Goal: Find specific page/section: Find specific page/section

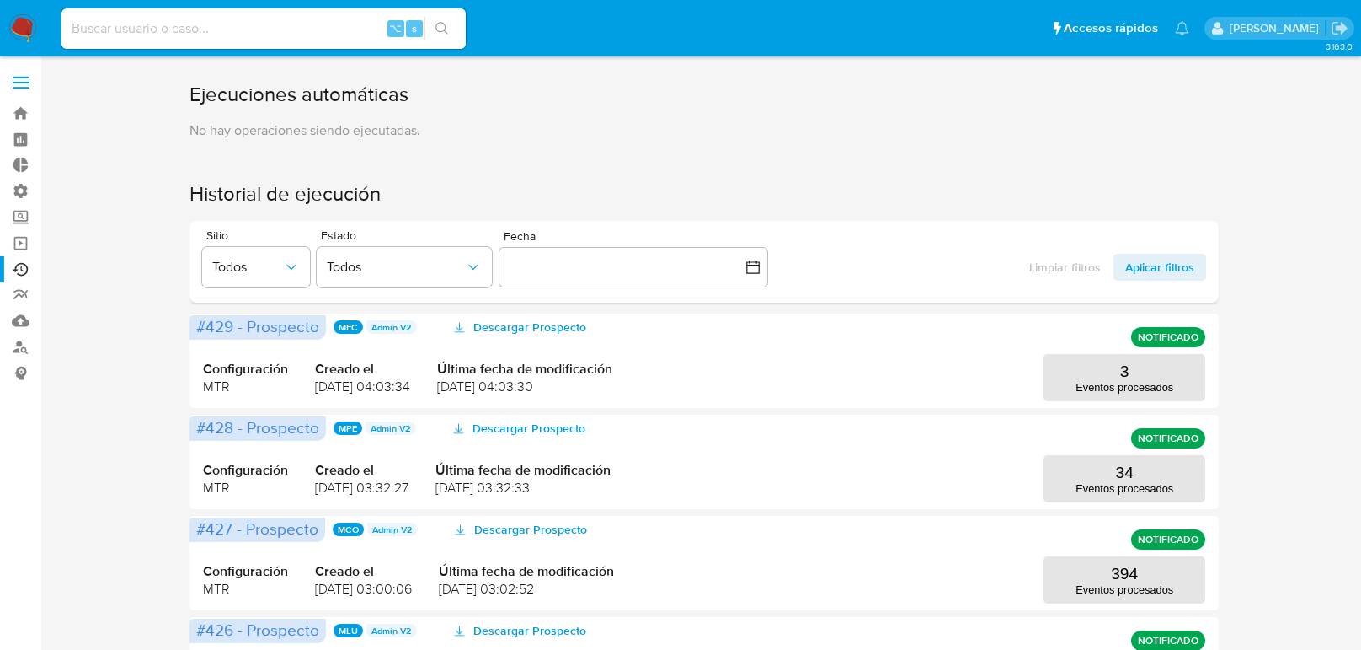
scroll to position [153, 0]
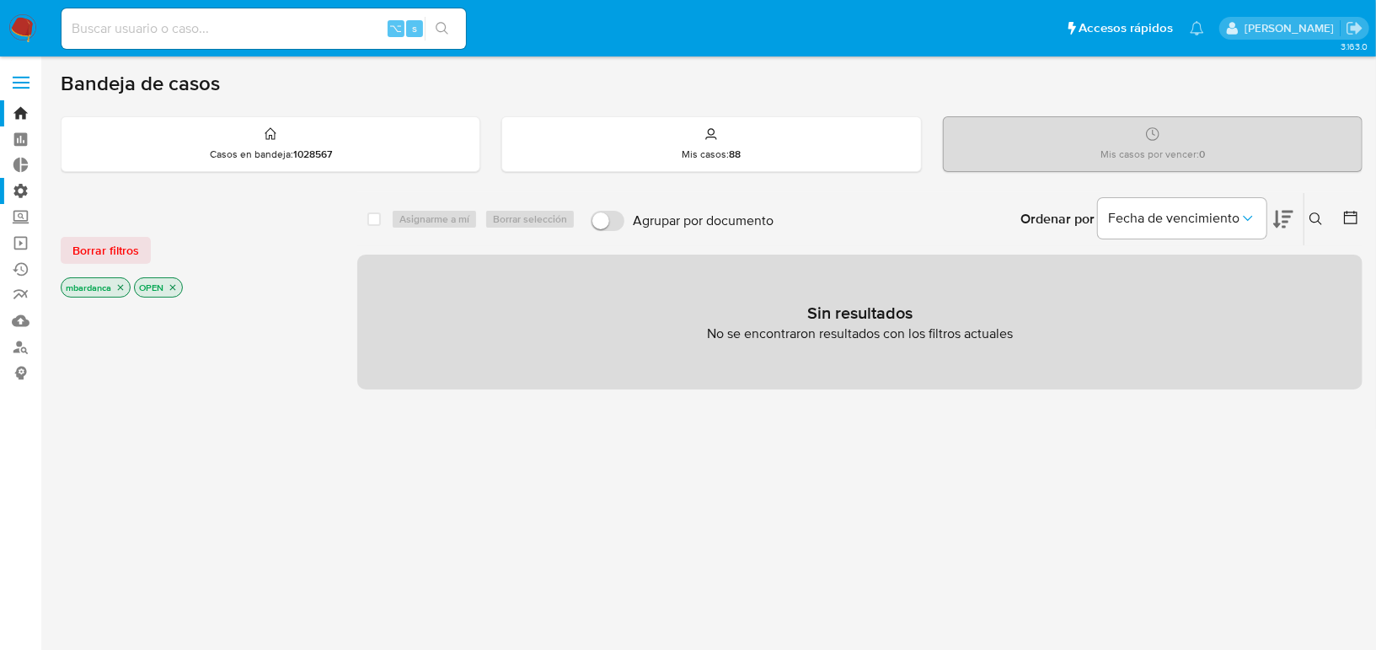
click at [25, 194] on label "Administración" at bounding box center [100, 191] width 200 height 26
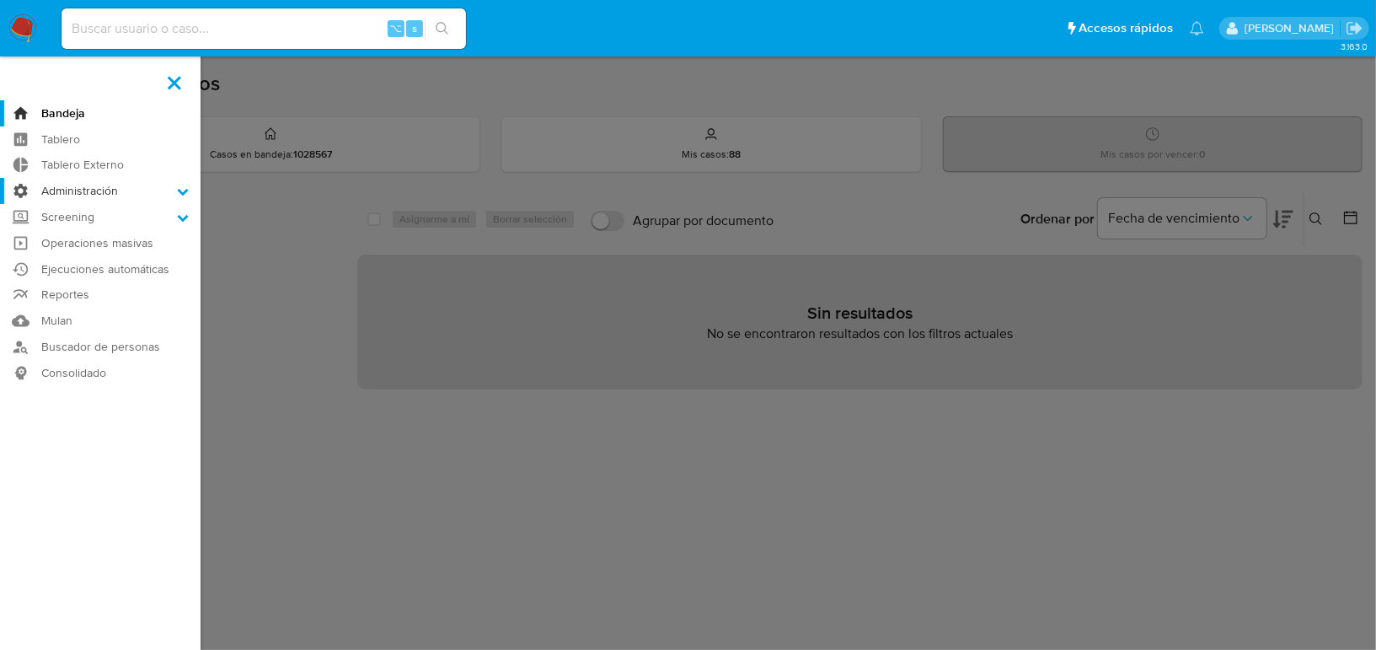
click at [0, 0] on input "Administración" at bounding box center [0, 0] width 0 height 0
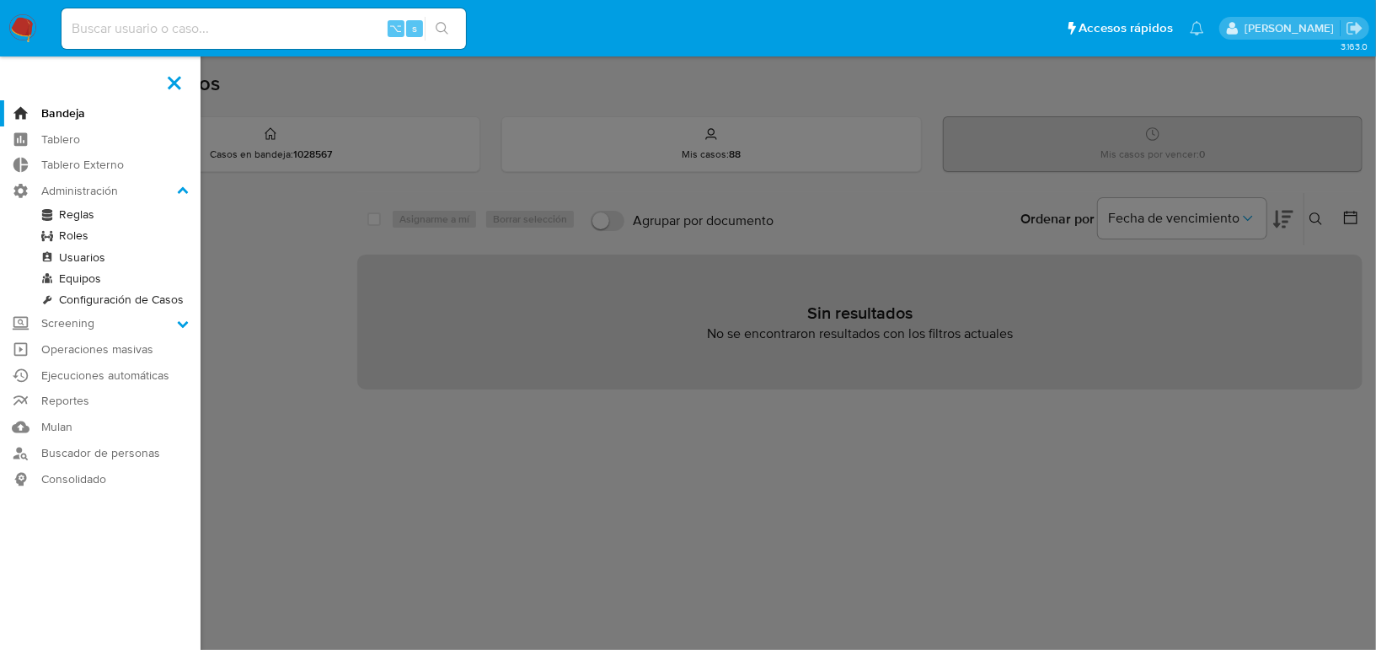
click at [72, 216] on link "Reglas" at bounding box center [100, 214] width 200 height 21
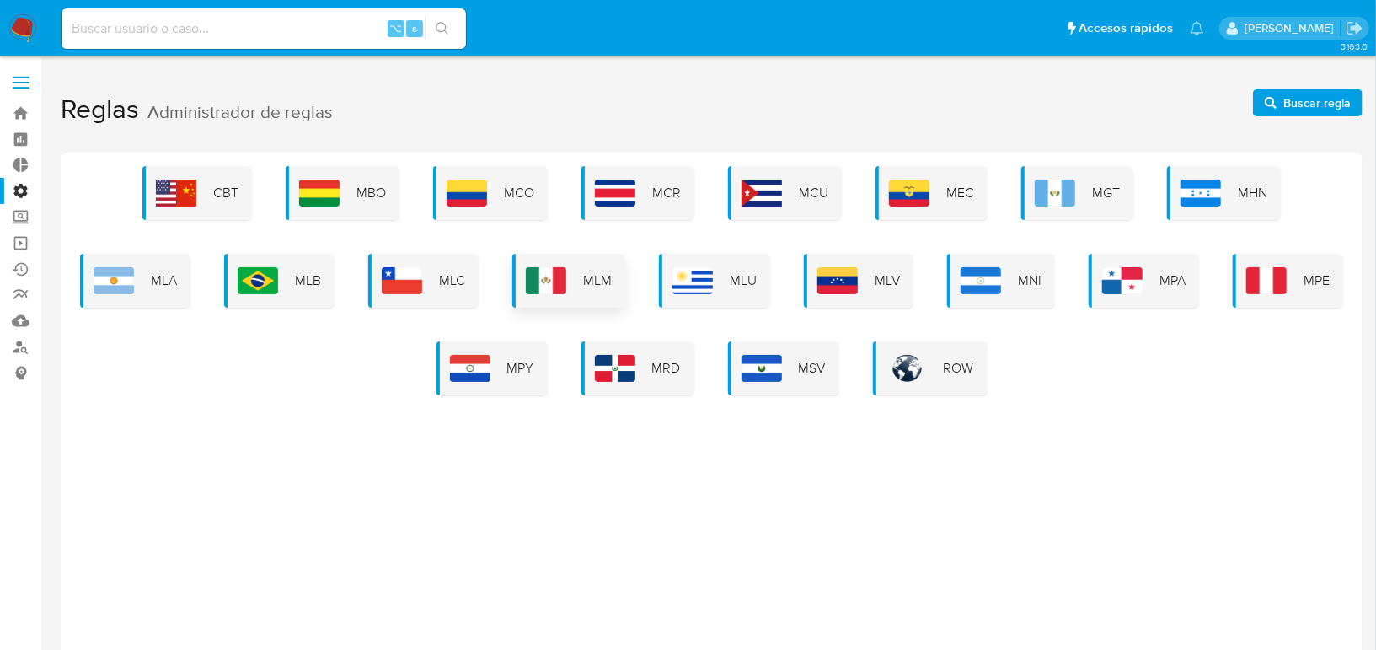
click at [568, 291] on div "MLM" at bounding box center [568, 281] width 113 height 54
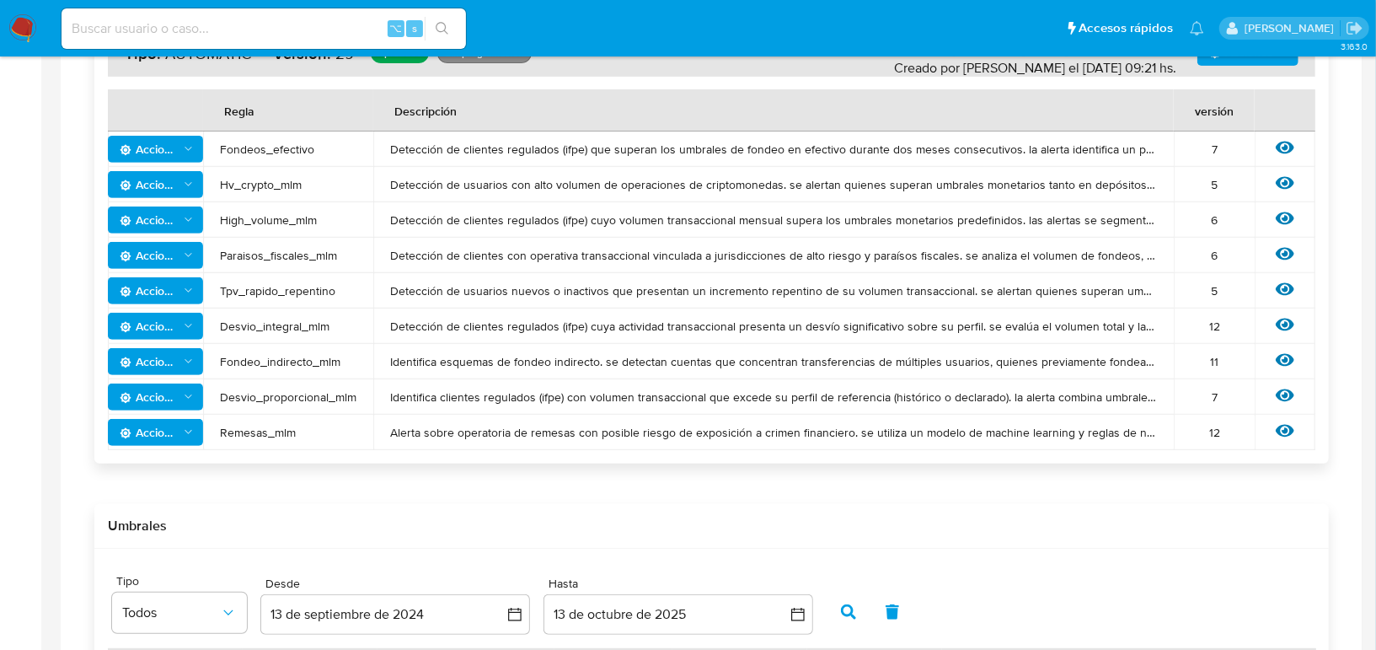
scroll to position [583, 0]
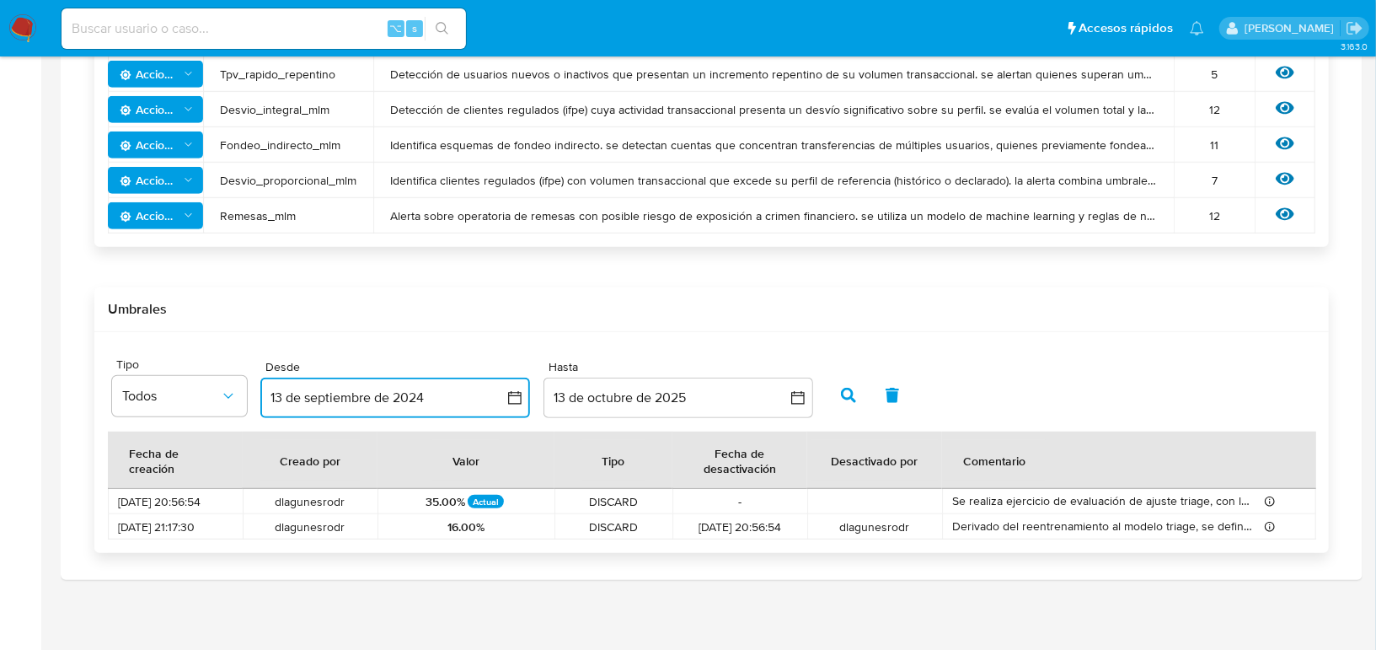
click at [517, 398] on icon "button" at bounding box center [514, 397] width 17 height 17
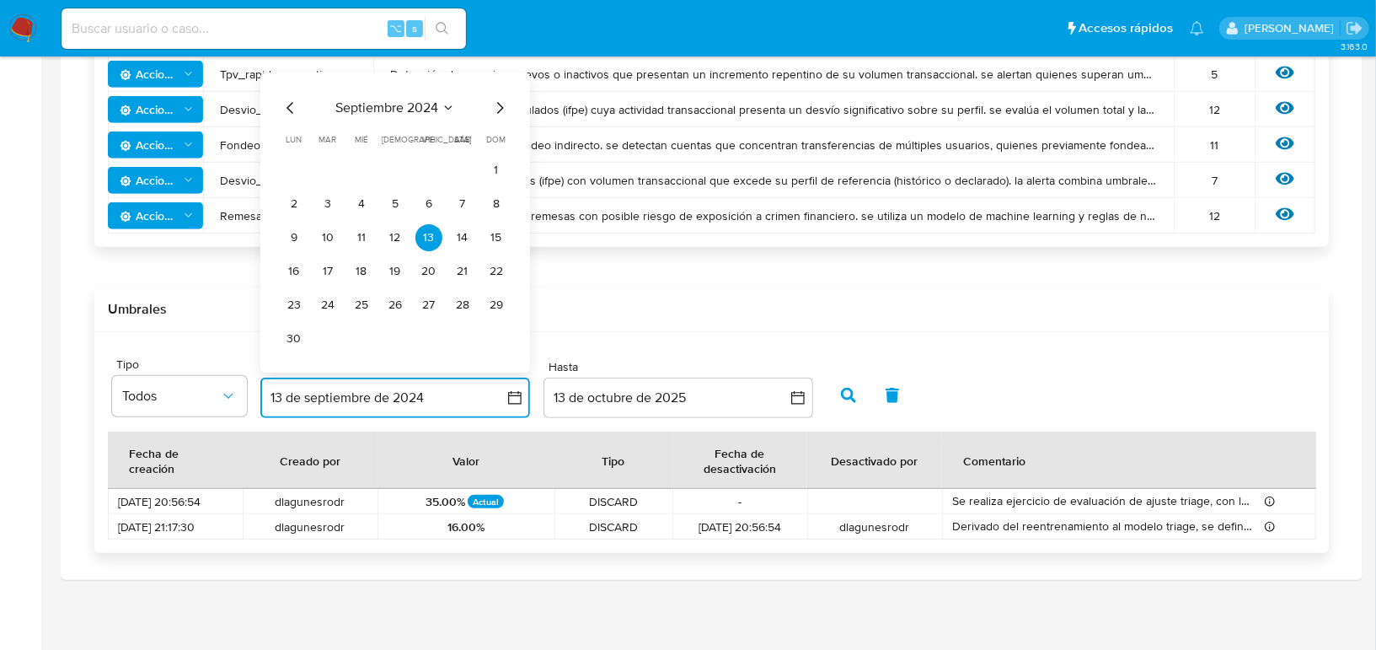
click at [291, 102] on icon "Mes anterior" at bounding box center [289, 108] width 7 height 12
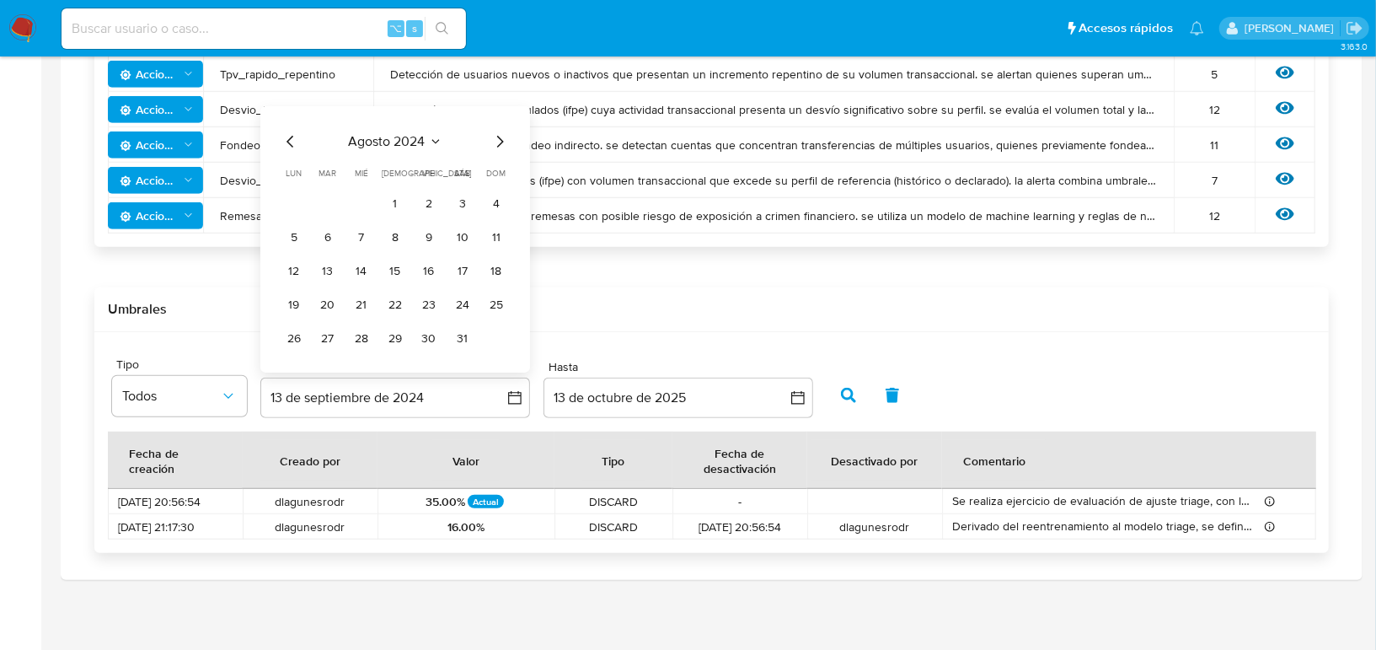
click at [291, 102] on span "Desvio_integral_mlm" at bounding box center [288, 109] width 136 height 15
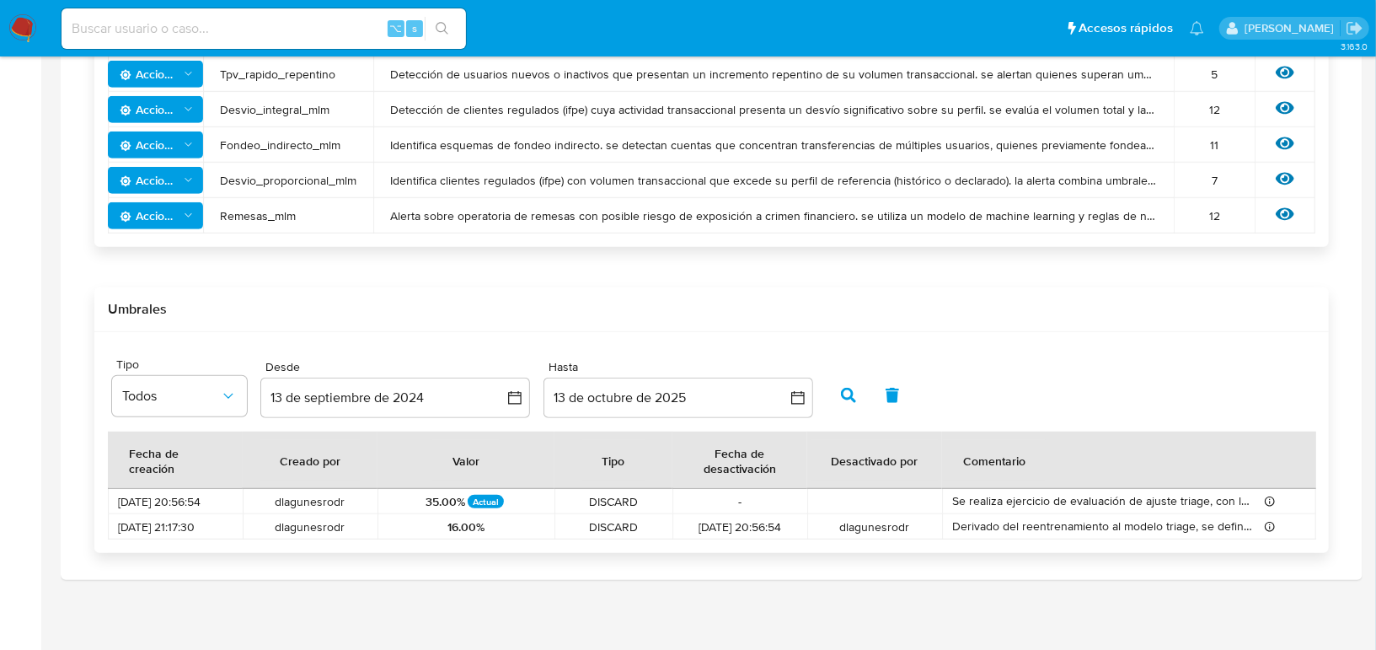
click at [291, 102] on span "Desvio_integral_mlm" at bounding box center [288, 109] width 136 height 15
click at [511, 392] on icon "button" at bounding box center [514, 397] width 13 height 13
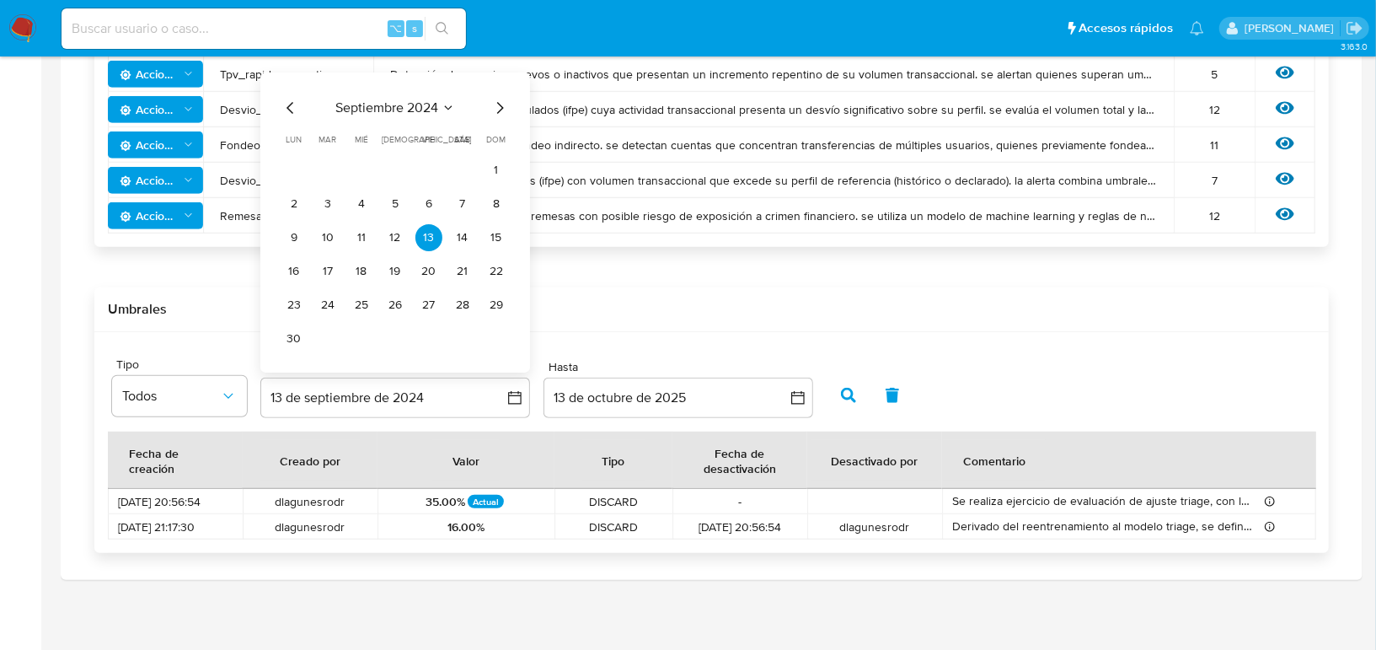
click at [297, 111] on icon "Mes anterior" at bounding box center [291, 108] width 20 height 20
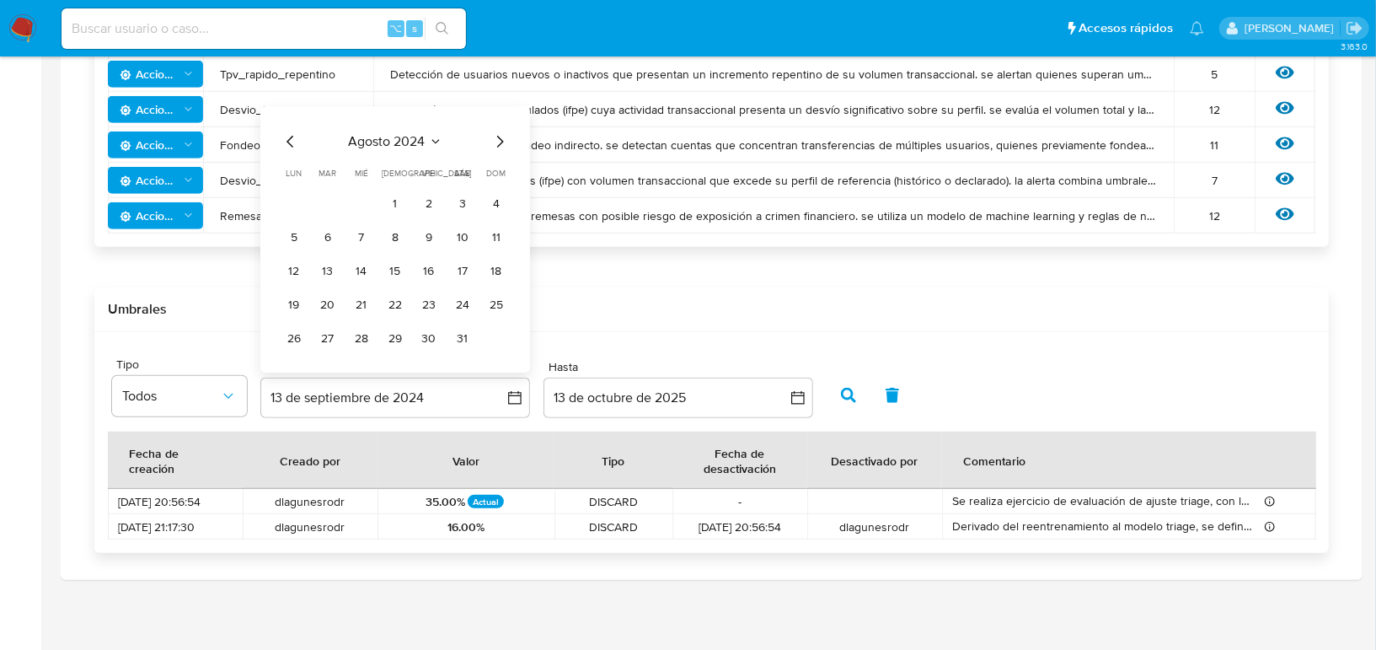
click at [291, 106] on div "agosto 2024 agosto 2024 lun lunes mar martes mié miércoles jue jueves vie viern…" at bounding box center [395, 239] width 270 height 266
click at [291, 141] on icon "Mes anterior" at bounding box center [291, 141] width 20 height 20
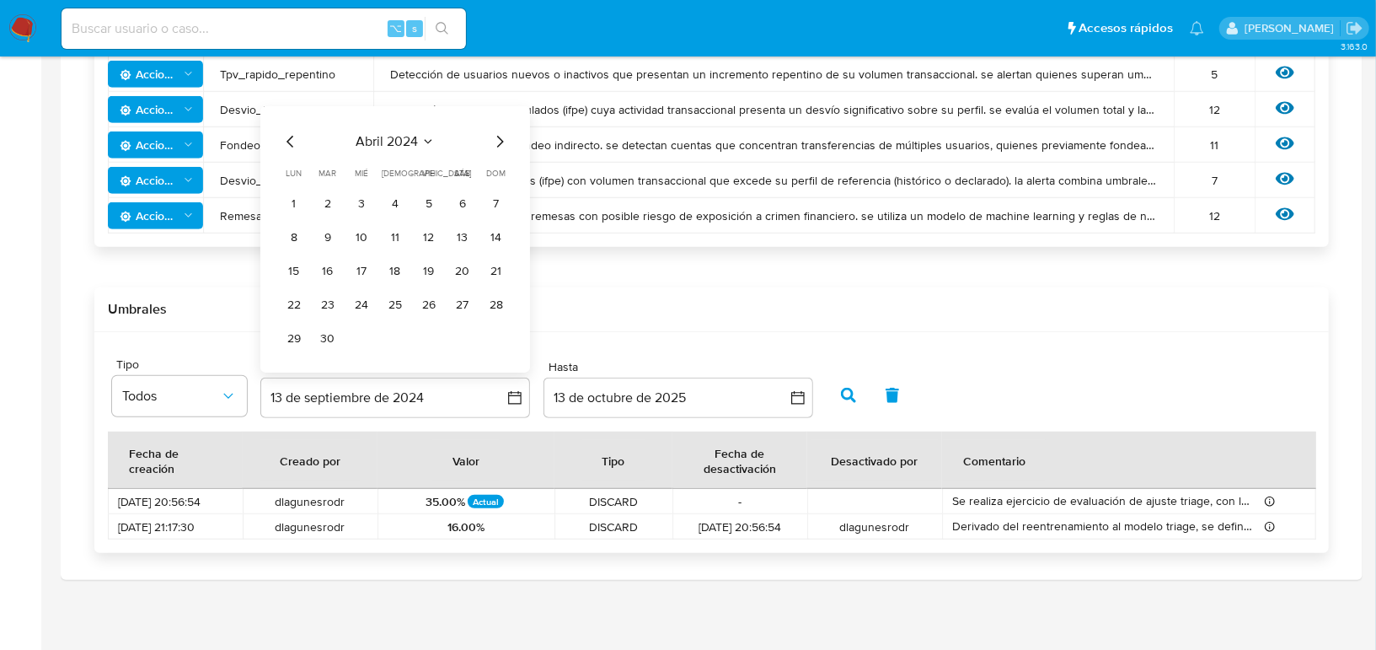
click at [291, 141] on icon "Mes anterior" at bounding box center [291, 141] width 20 height 20
click at [295, 145] on icon "Mes anterior" at bounding box center [291, 141] width 20 height 20
click at [286, 206] on button "1" at bounding box center [294, 203] width 27 height 27
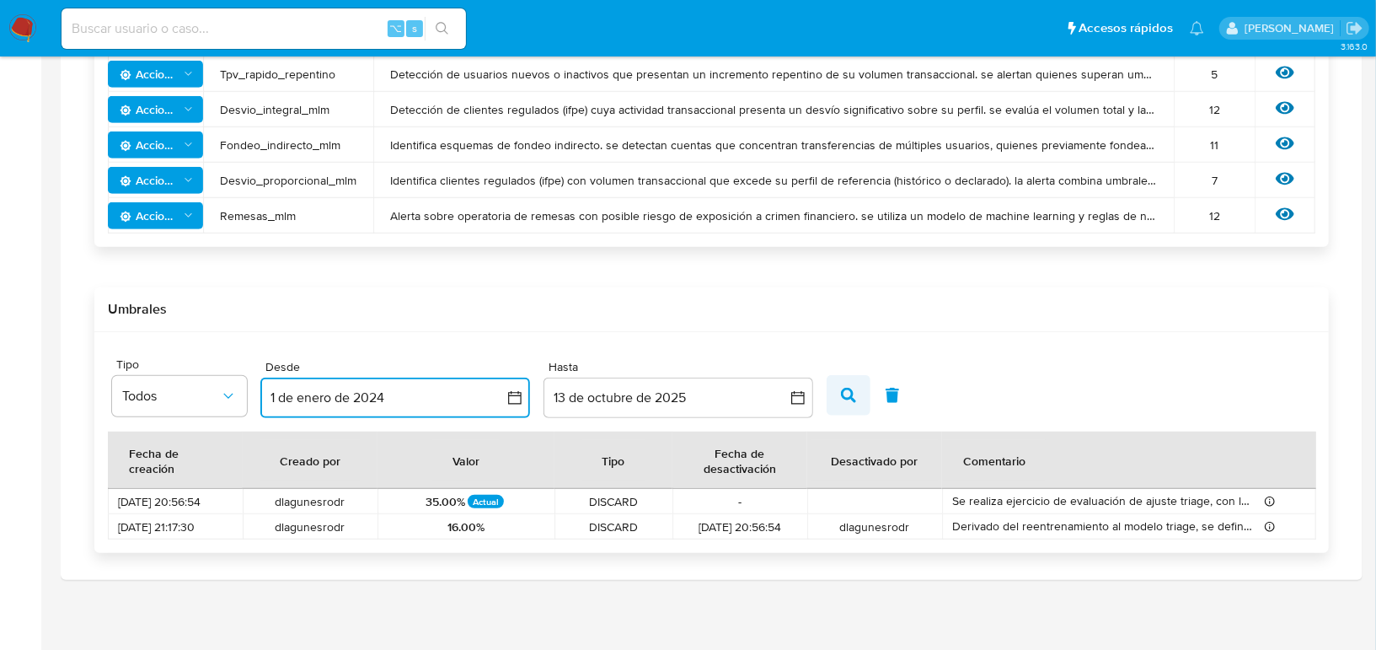
click at [834, 403] on button "button" at bounding box center [848, 395] width 44 height 40
click at [1232, 495] on span "Se realiza ejercicio de evaluación de ajuste triage, con los siguientes hallazg…" at bounding box center [1103, 502] width 303 height 18
click at [505, 537] on div "Site Tipo Todos Desde 1 de enero de 2024 1-01-2024 Hasta 13 de octubre de 2025 …" at bounding box center [711, 442] width 1234 height 221
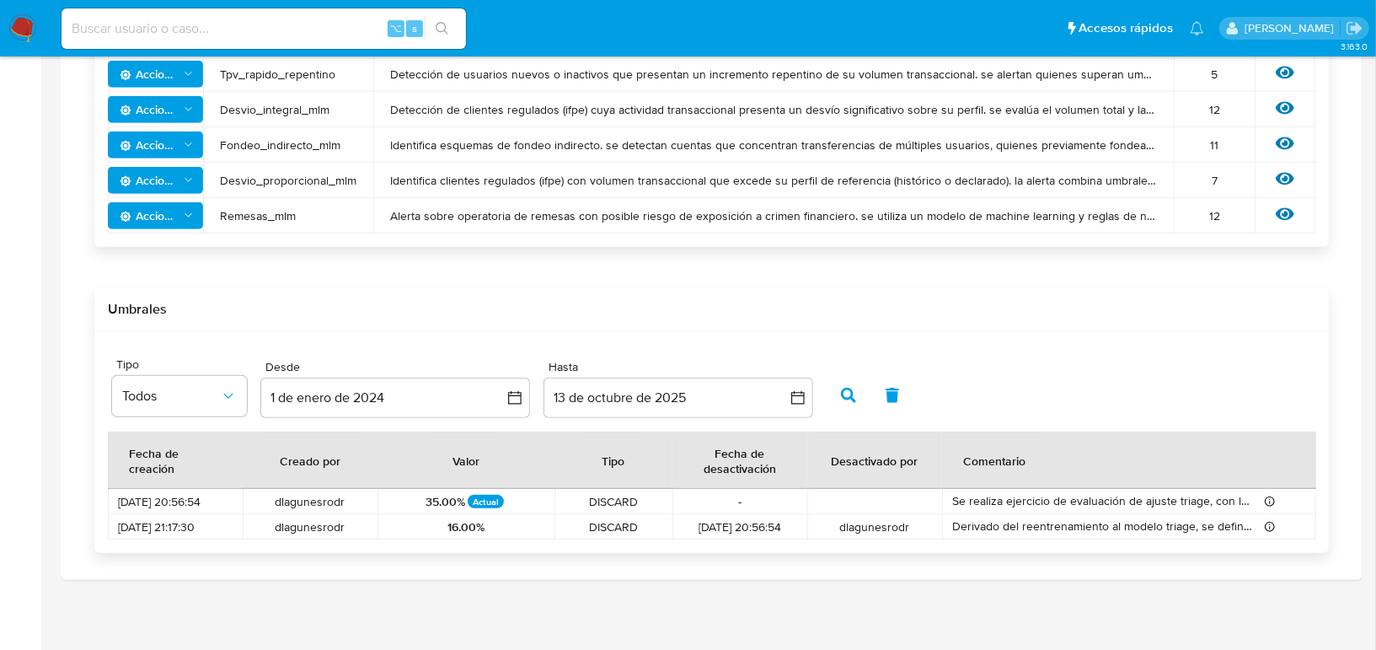
click at [437, 578] on div "3.163.0" at bounding box center [712, 62] width 1302 height 1156
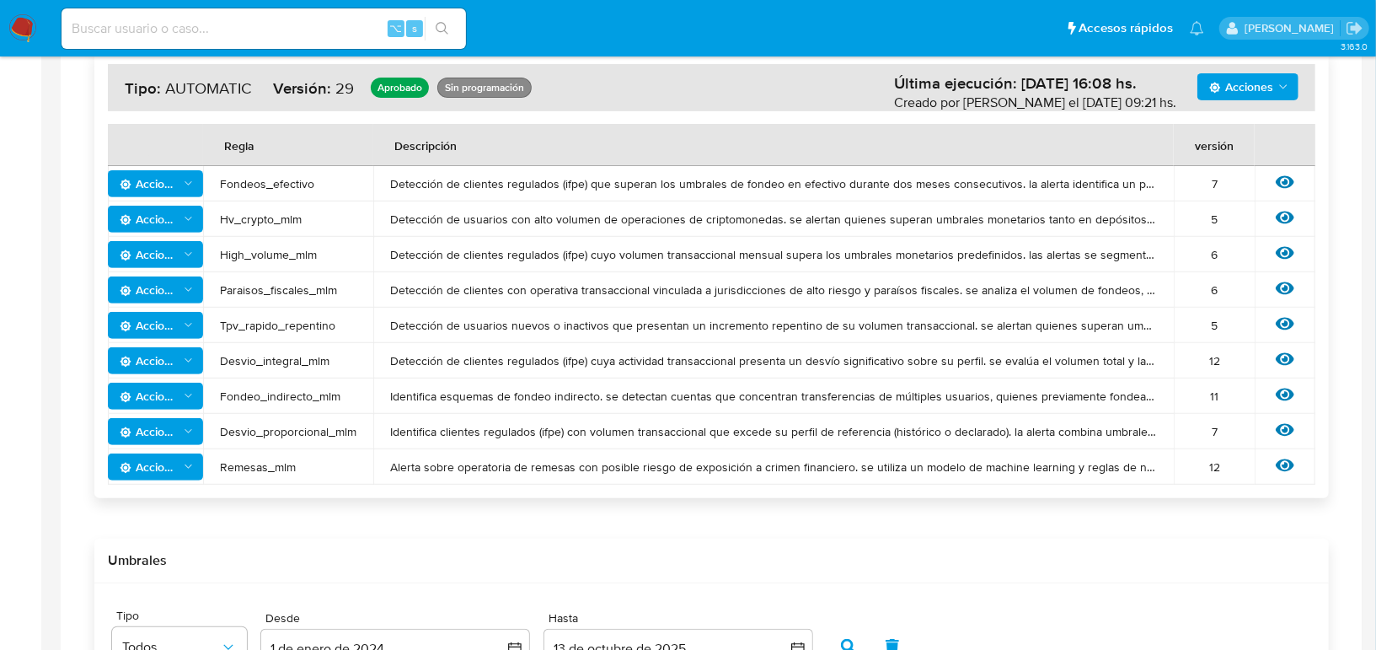
scroll to position [0, 0]
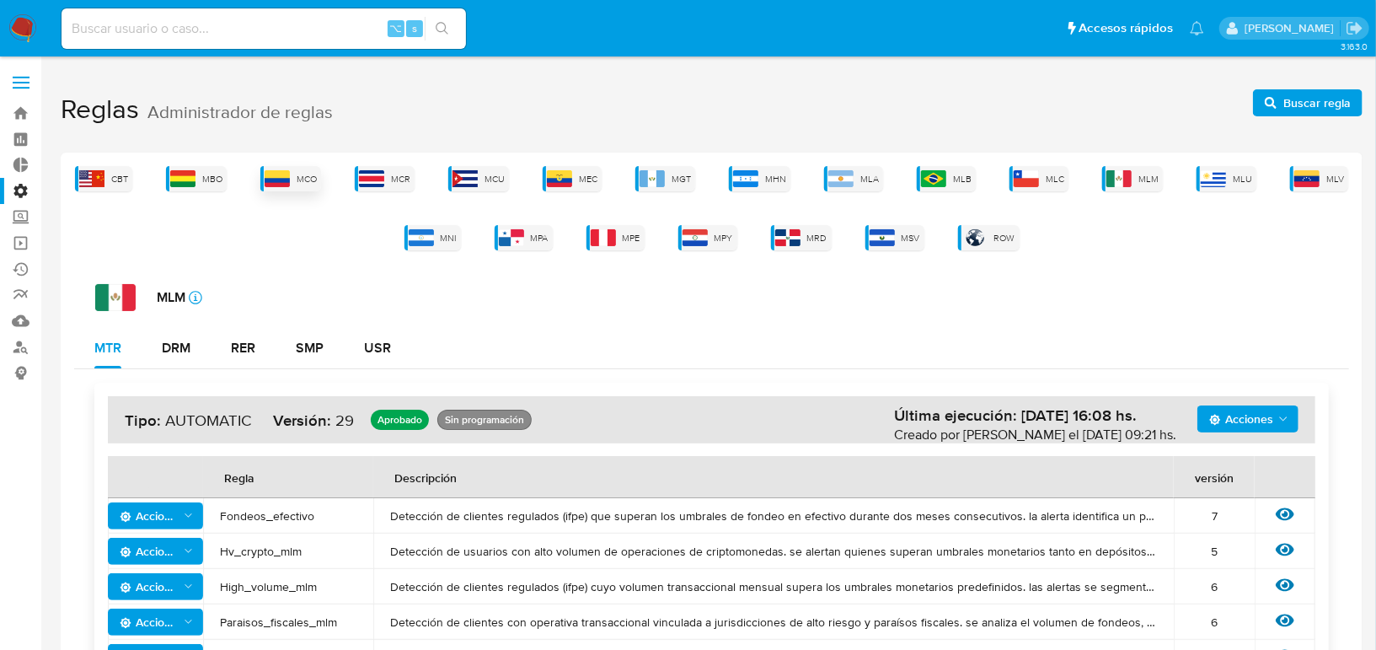
click at [305, 175] on span "MCO" at bounding box center [307, 179] width 20 height 13
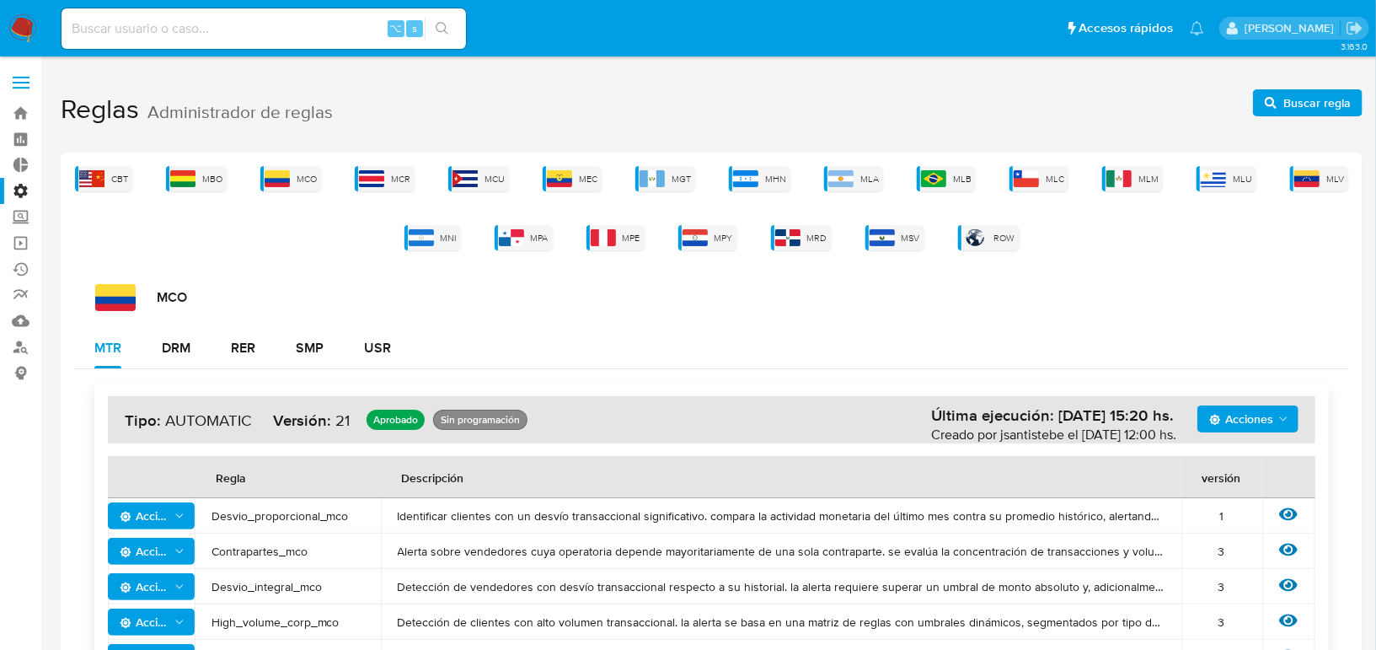
click at [830, 196] on div "CBT MBO MCO MCR MCU MEC MGT MHN MLA MLB MLC MLM MLU MLV MNI MPA MPE MPY MRD MSV…" at bounding box center [711, 208] width 1275 height 84
click at [834, 184] on img at bounding box center [840, 178] width 25 height 17
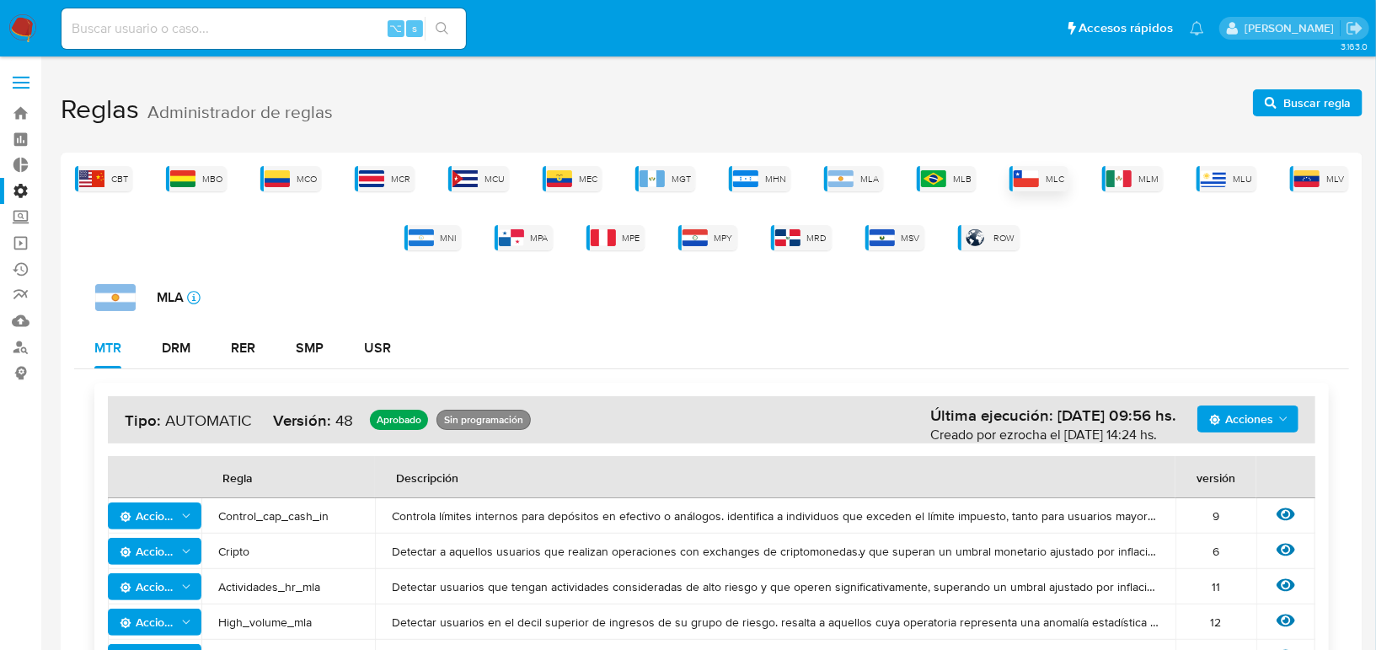
click at [1044, 179] on div "MLC" at bounding box center [1038, 178] width 59 height 25
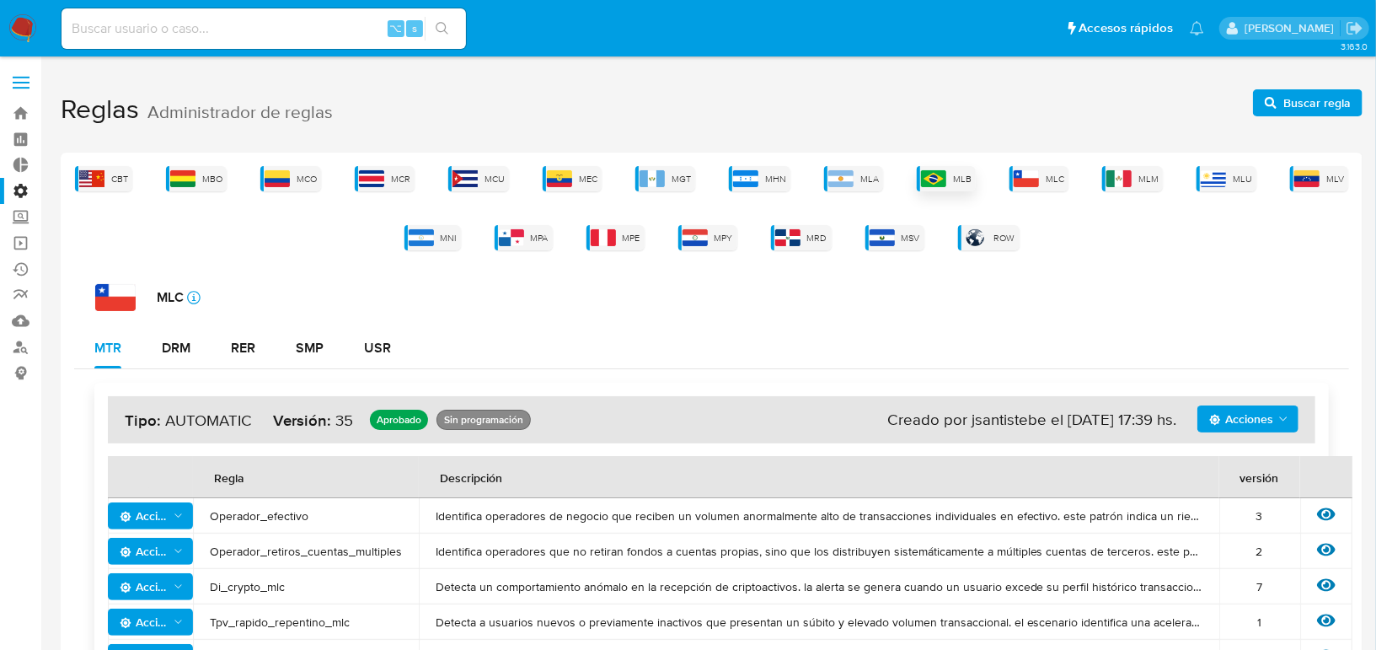
click at [951, 178] on div "MLB" at bounding box center [946, 178] width 59 height 25
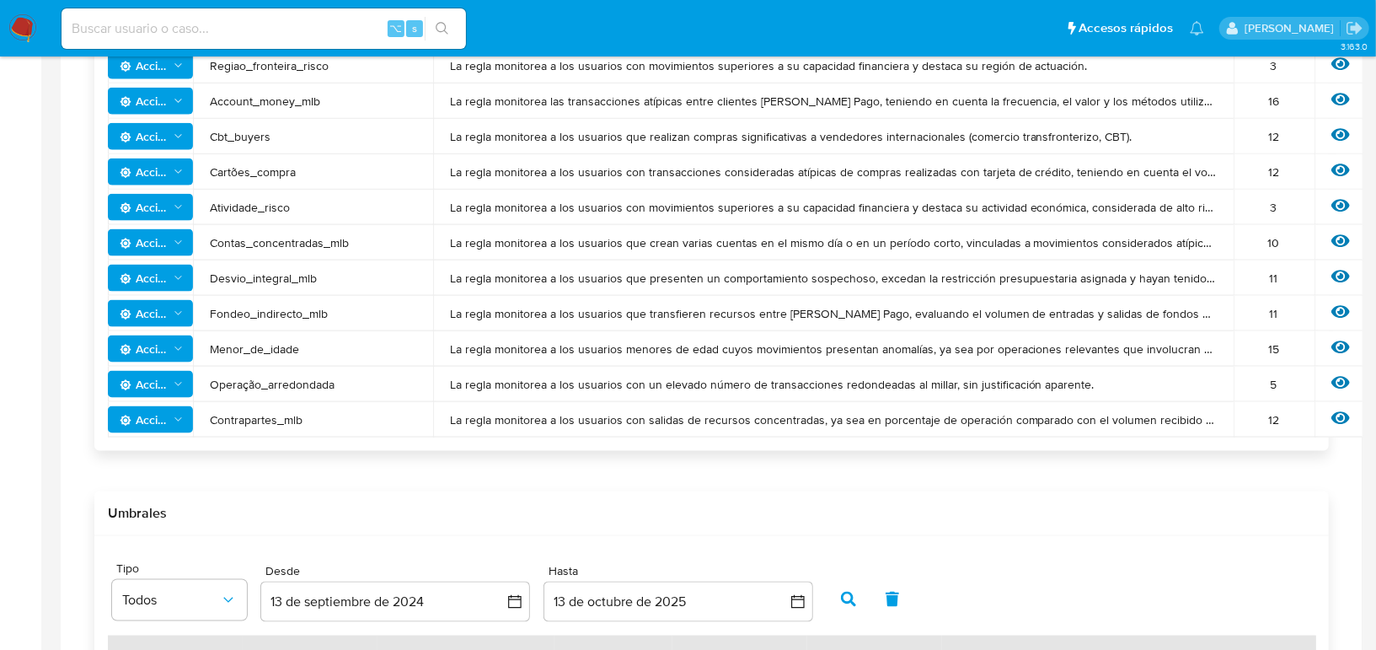
scroll to position [1538, 0]
